Goal: Information Seeking & Learning: Learn about a topic

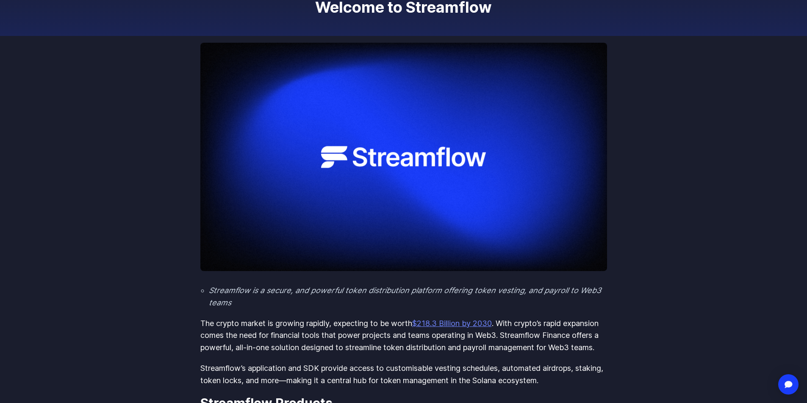
scroll to position [127, 0]
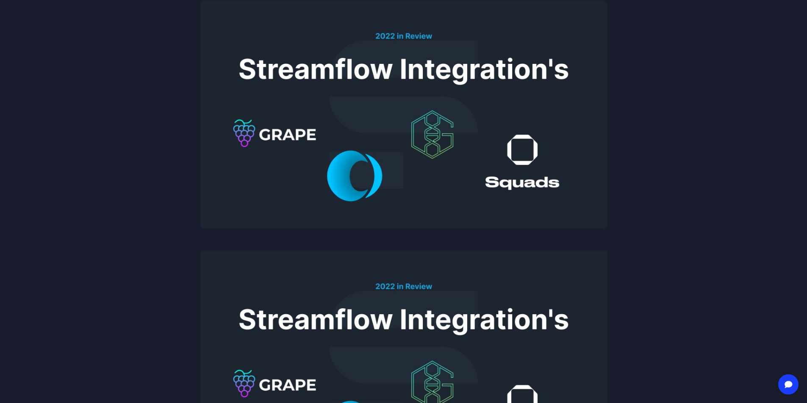
scroll to position [85, 0]
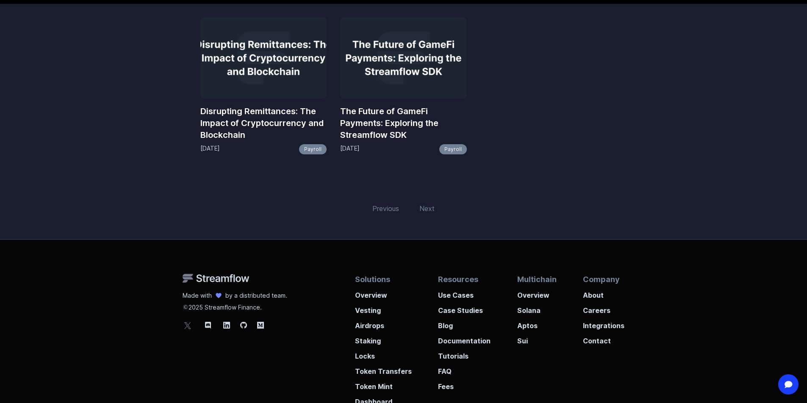
scroll to position [169, 0]
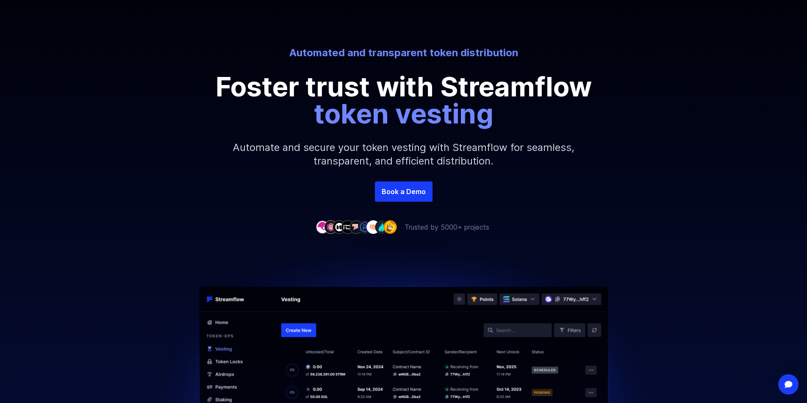
scroll to position [85, 0]
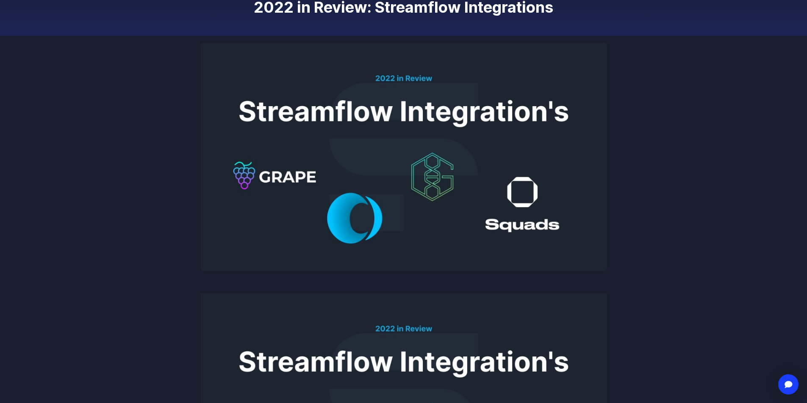
scroll to position [127, 0]
